Goal: Communication & Community: Answer question/provide support

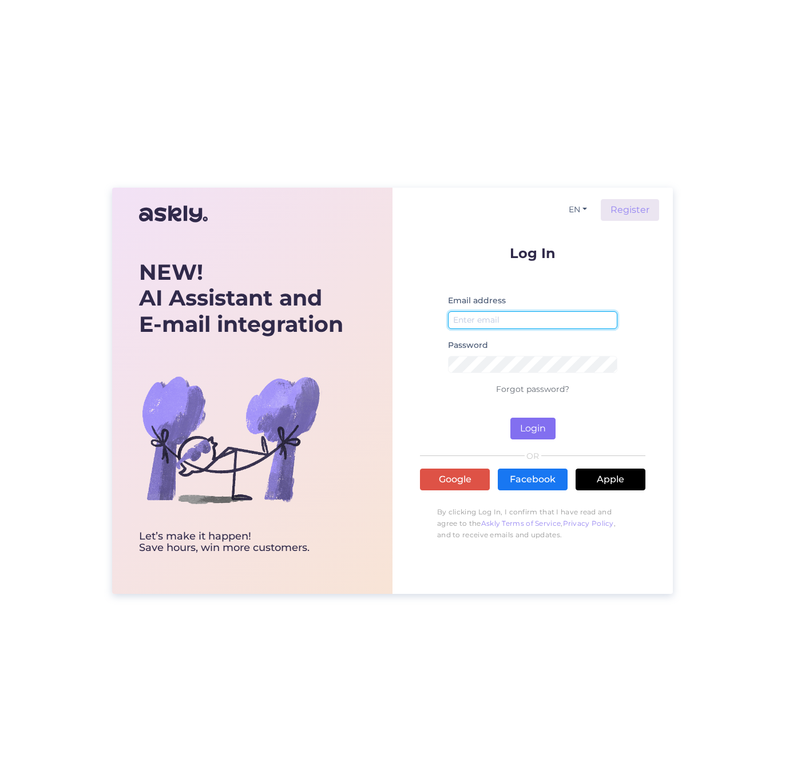
type input "[PERSON_NAME][EMAIL_ADDRESS][DOMAIN_NAME]"
click at [520, 424] on button "Login" at bounding box center [532, 429] width 45 height 22
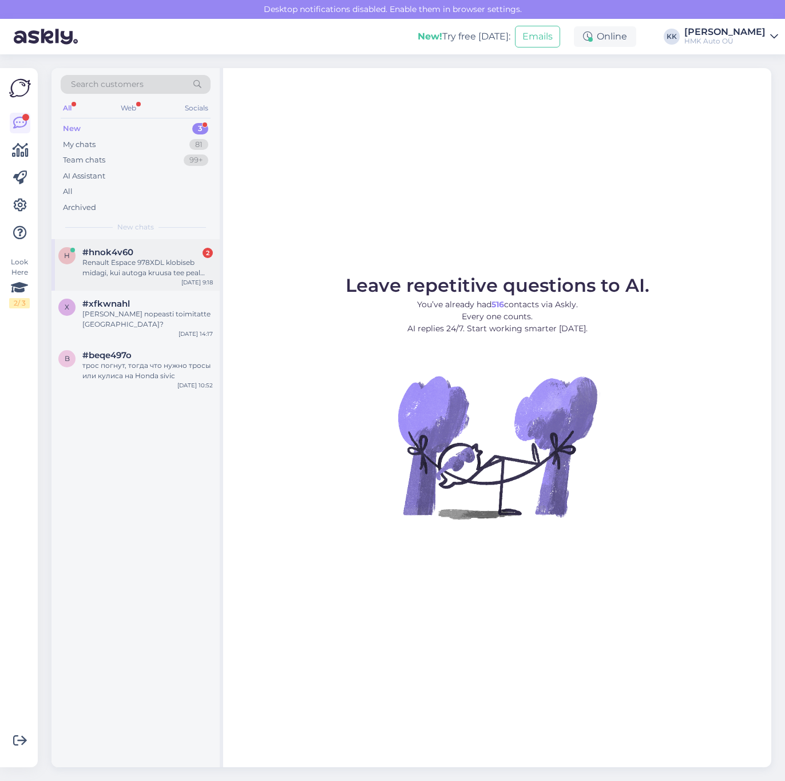
click at [124, 255] on span "#hnok4v60" at bounding box center [107, 252] width 51 height 10
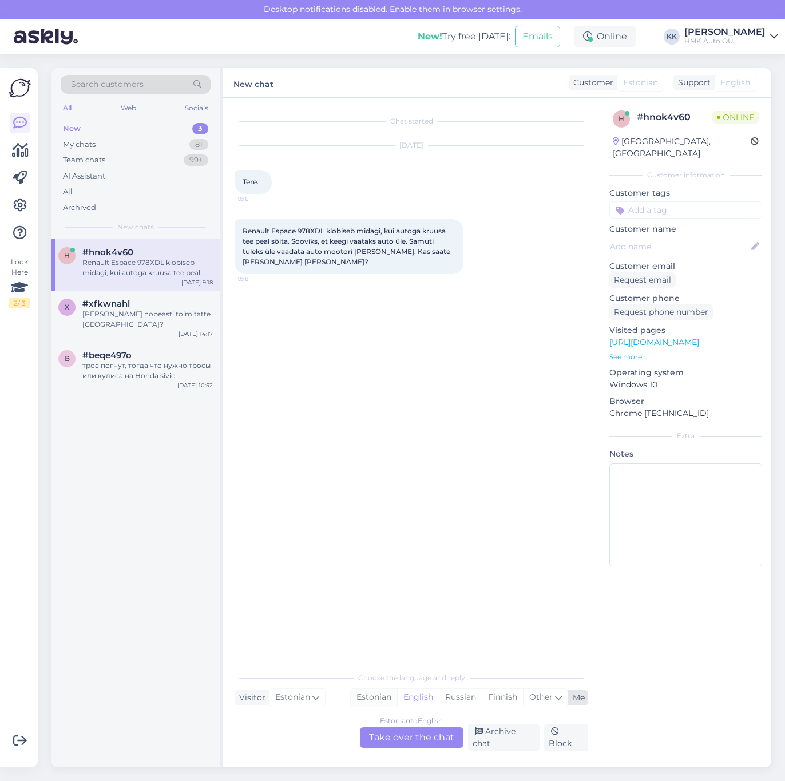
click at [360, 703] on div "Estonian" at bounding box center [374, 697] width 46 height 17
click at [401, 741] on div "Estonian to Estonian Take over the chat" at bounding box center [412, 737] width 104 height 21
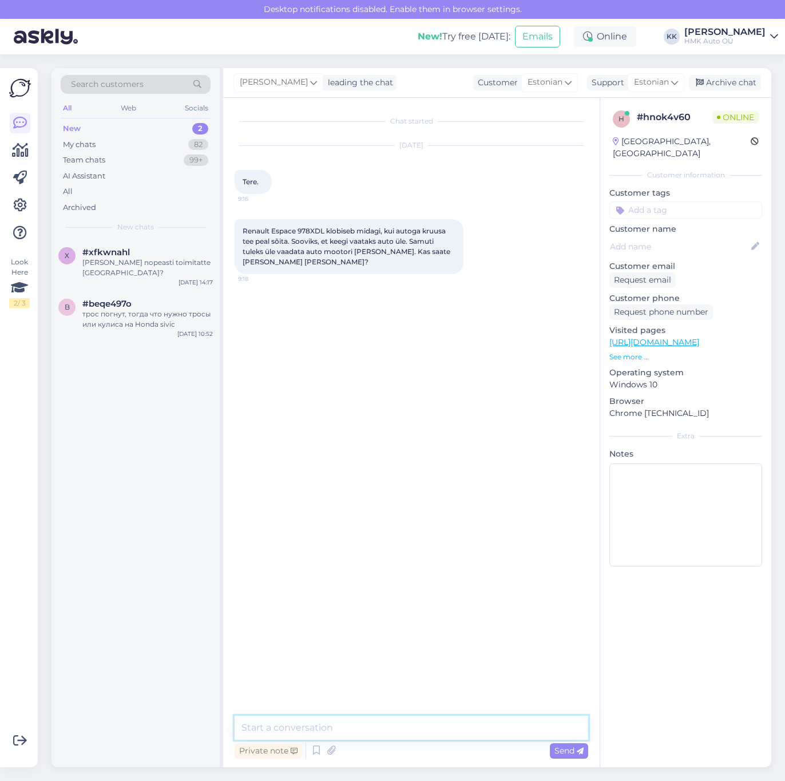
drag, startPoint x: 401, startPoint y: 741, endPoint x: 298, endPoint y: 729, distance: 103.7
click at [298, 729] on textarea at bounding box center [412, 728] width 354 height 24
type textarea "tere, [PERSON_NAME] on esimene aeg pakkuda [DATE][PERSON_NAME] 8:00?"
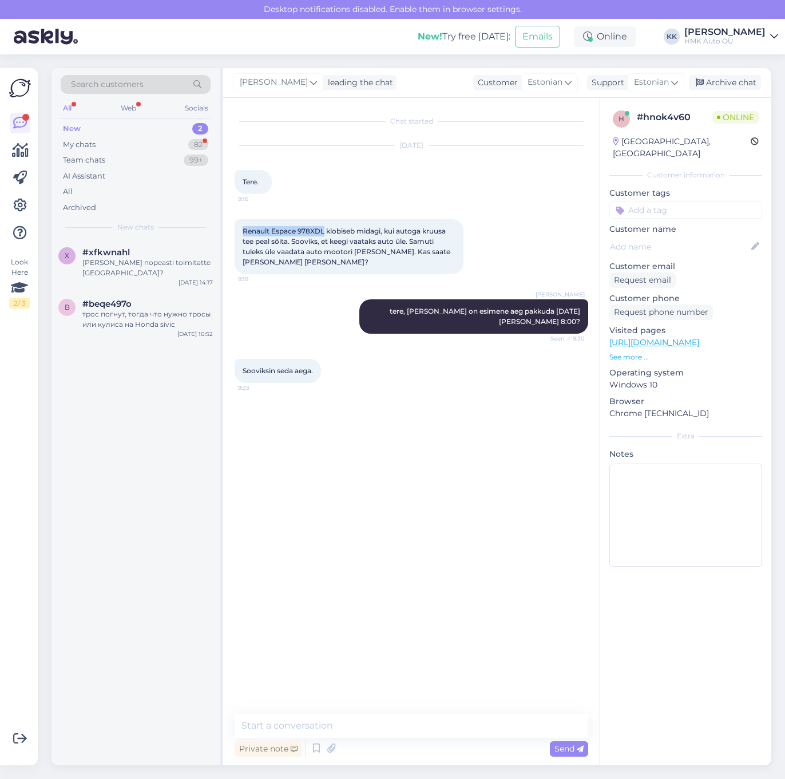
drag, startPoint x: 243, startPoint y: 228, endPoint x: 325, endPoint y: 232, distance: 81.9
click at [325, 232] on span "Renault Espace 978XDL klobiseb midagi, kui autoga kruusa tee peal sõita. Soovik…" at bounding box center [347, 246] width 209 height 39
drag, startPoint x: 325, startPoint y: 232, endPoint x: 316, endPoint y: 232, distance: 8.6
copy span "Renault Espace 978XDL"
click at [348, 730] on textarea at bounding box center [412, 726] width 354 height 24
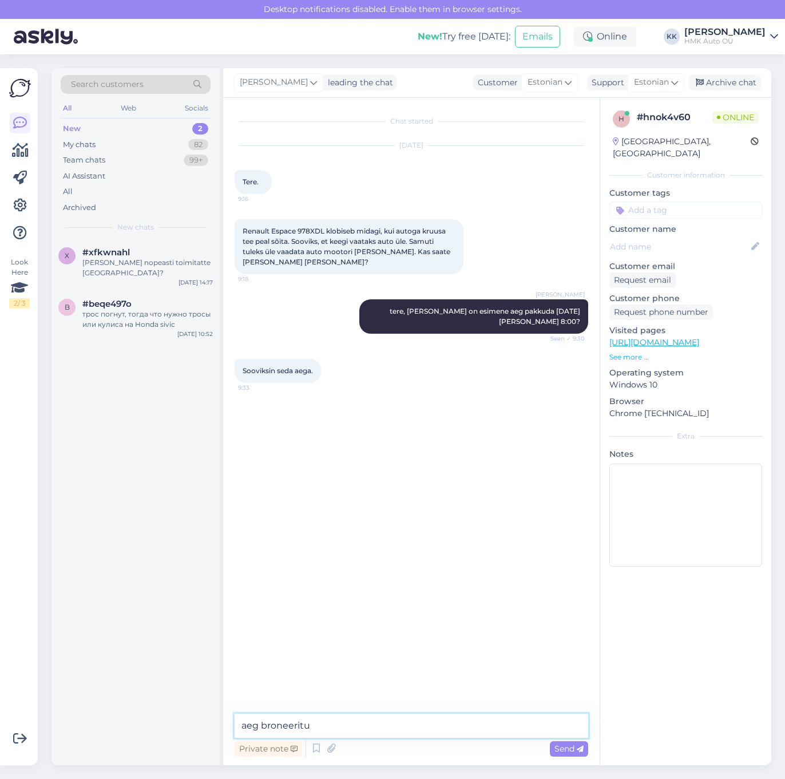
type textarea "aeg broneeritud"
type textarea "võtaks kontakt numbri ka"
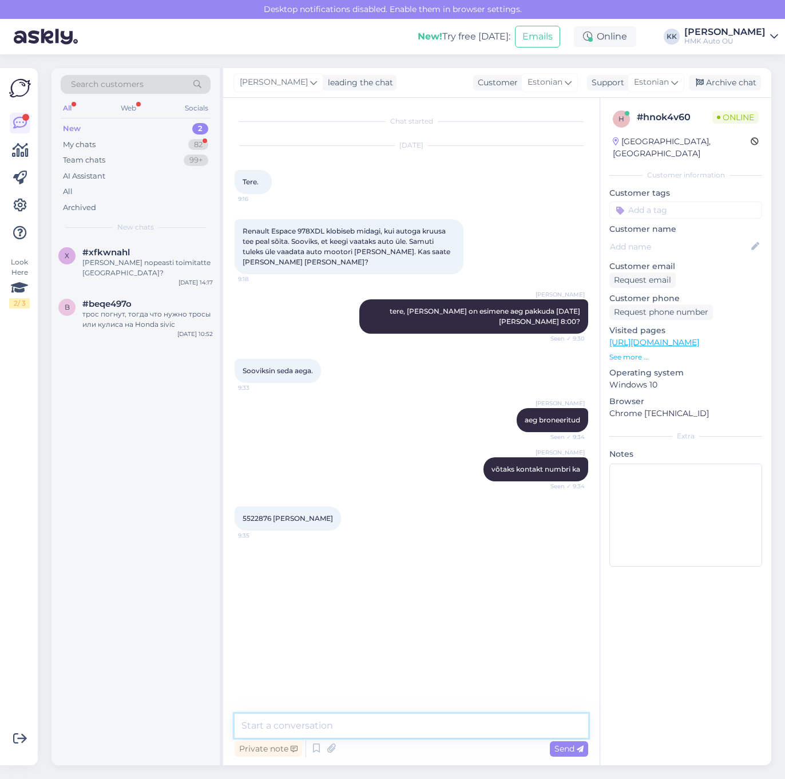
click at [333, 723] on textarea at bounding box center [412, 726] width 354 height 24
type textarea "ä"
